Goal: Information Seeking & Learning: Learn about a topic

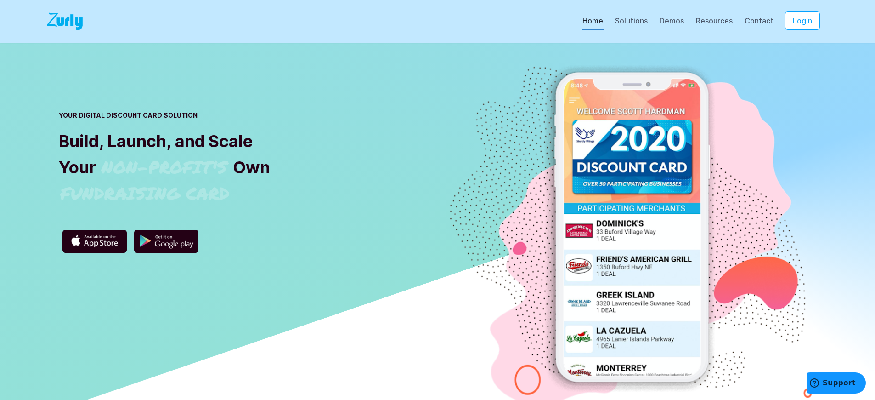
scroll to position [3299, 0]
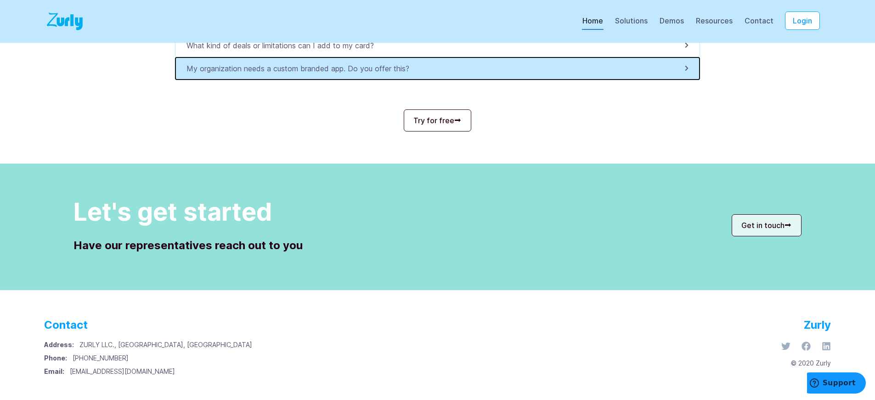
click at [303, 68] on p "My organization needs a custom branded app. Do you offer this?" at bounding box center [301, 68] width 228 height 11
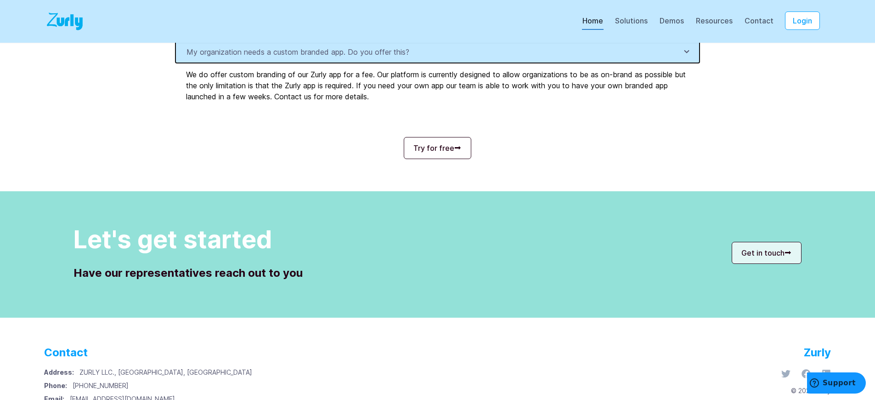
click at [303, 57] on p "My organization needs a custom branded app. Do you offer this?" at bounding box center [301, 51] width 228 height 11
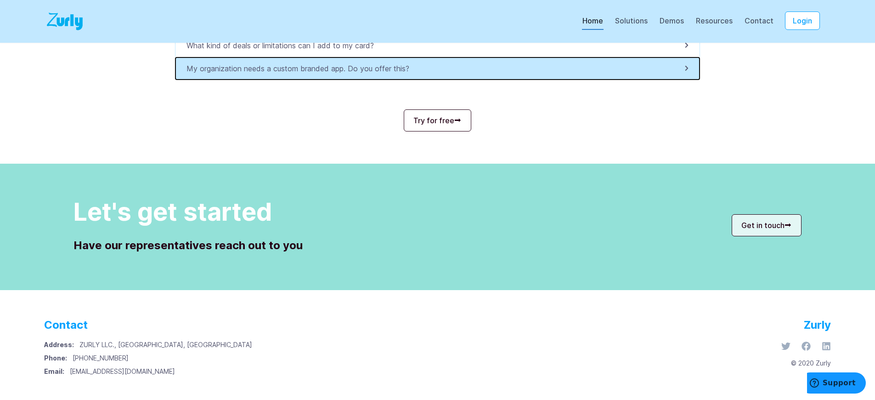
click at [303, 68] on p "My organization needs a custom branded app. Do you offer this?" at bounding box center [301, 68] width 228 height 11
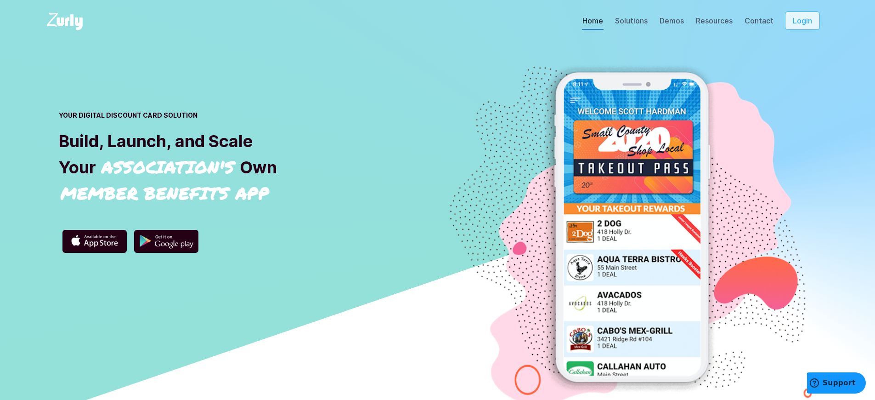
click at [809, 21] on button "Login" at bounding box center [802, 20] width 35 height 18
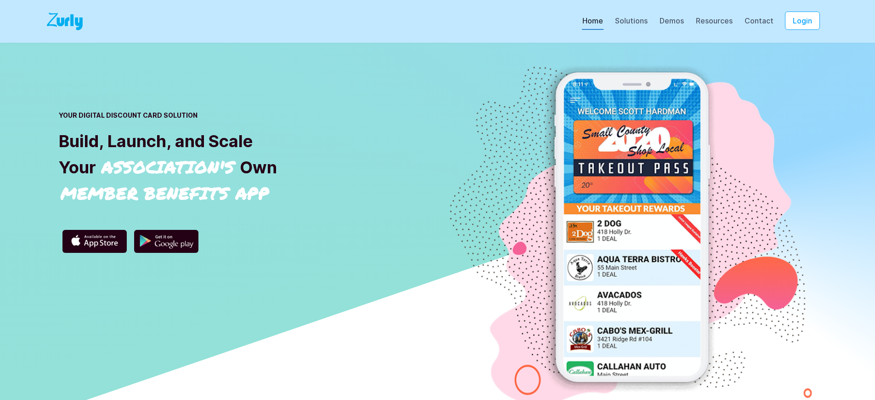
scroll to position [3167, 0]
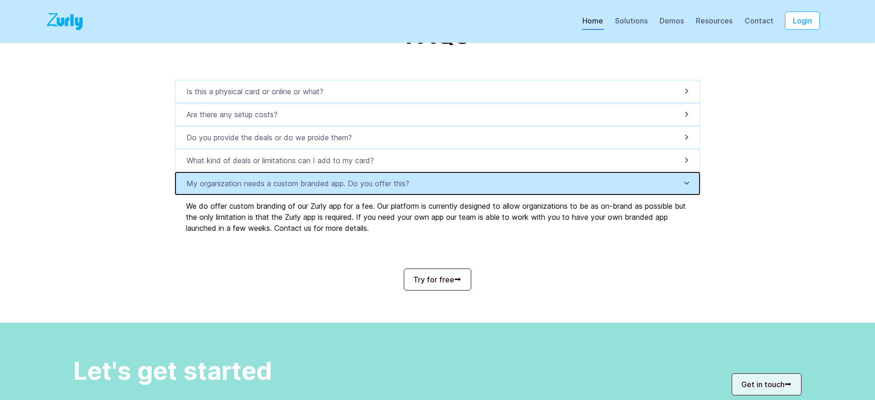
click at [303, 189] on p "My organization needs a custom branded app. Do you offer this?" at bounding box center [301, 183] width 228 height 11
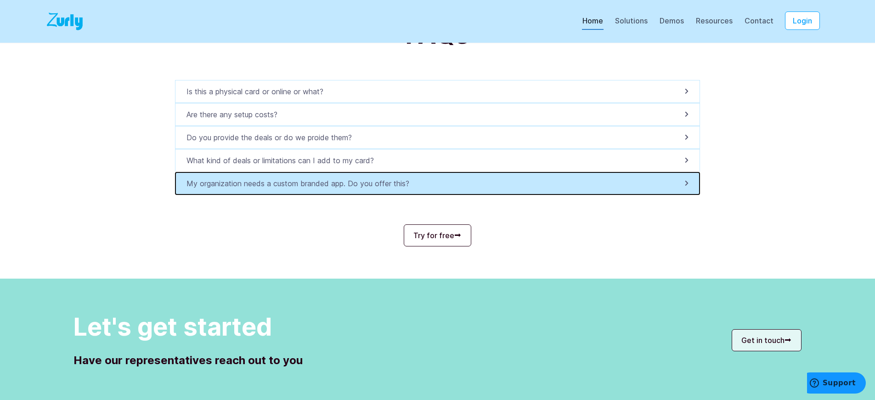
click at [303, 189] on p "My organization needs a custom branded app. Do you offer this?" at bounding box center [301, 183] width 228 height 11
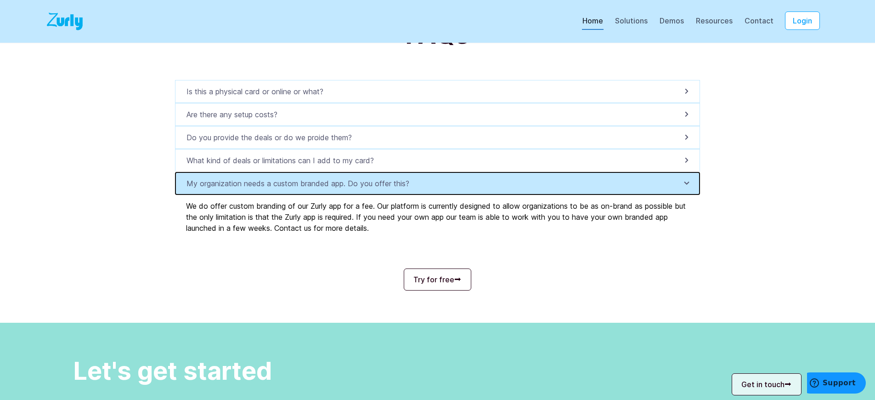
scroll to position [0, 0]
click at [303, 189] on p "My organization needs a custom branded app. Do you offer this?" at bounding box center [301, 183] width 228 height 11
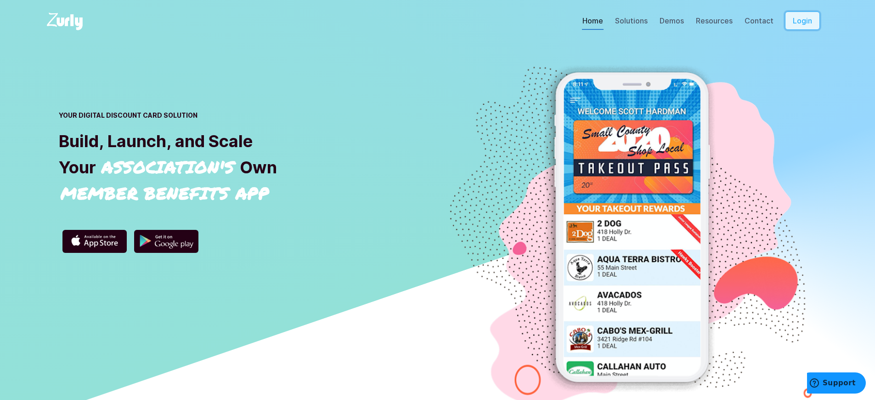
click at [809, 21] on button "Login" at bounding box center [802, 20] width 35 height 18
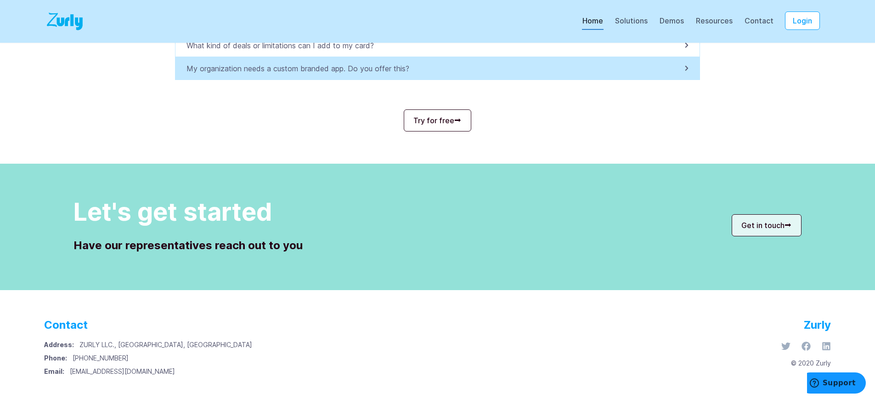
click at [303, 68] on p "My organization needs a custom branded app. Do you offer this?" at bounding box center [301, 68] width 228 height 11
